Goal: Information Seeking & Learning: Learn about a topic

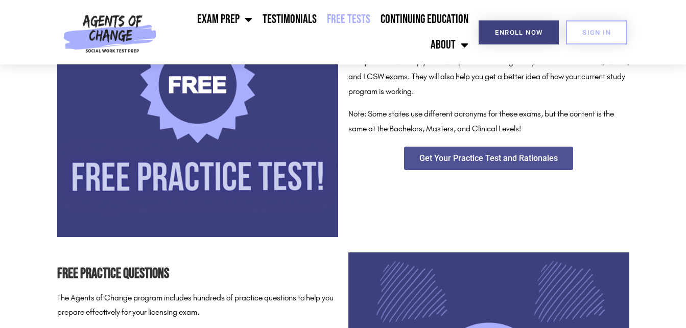
scroll to position [245, 0]
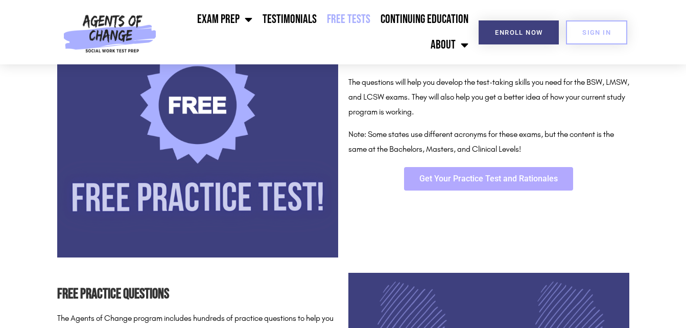
click at [479, 168] on link "Get Your Practice Test and Rationales" at bounding box center [488, 179] width 169 height 24
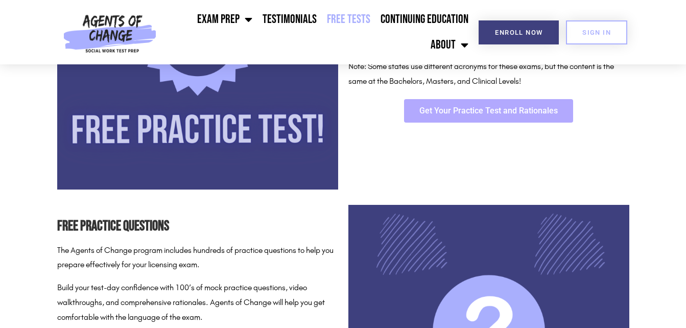
scroll to position [307, 0]
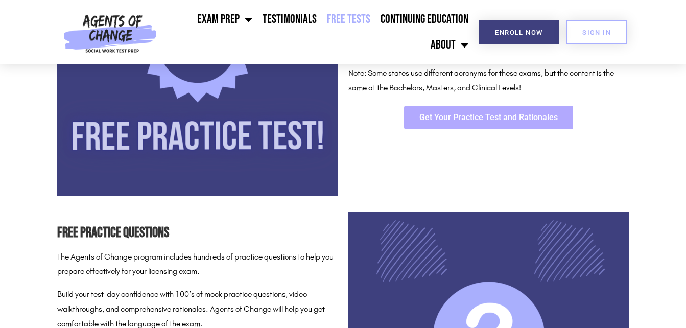
click at [453, 122] on span "Get Your Practice Test and Rationales" at bounding box center [488, 117] width 138 height 8
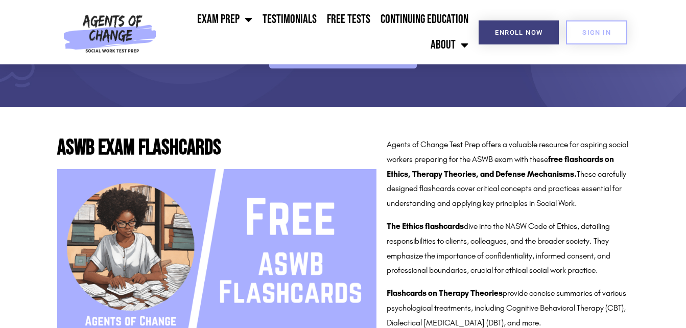
scroll to position [204, 0]
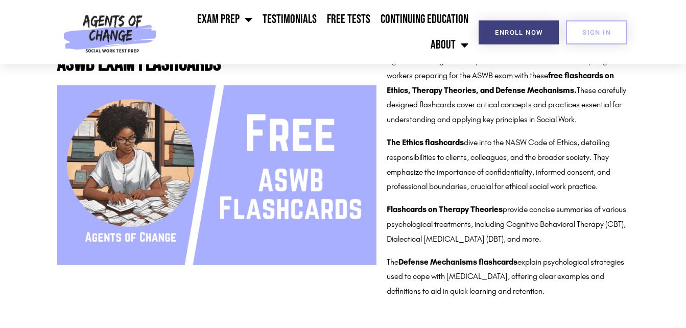
click at [289, 206] on img at bounding box center [216, 175] width 319 height 180
